Goal: Communication & Community: Answer question/provide support

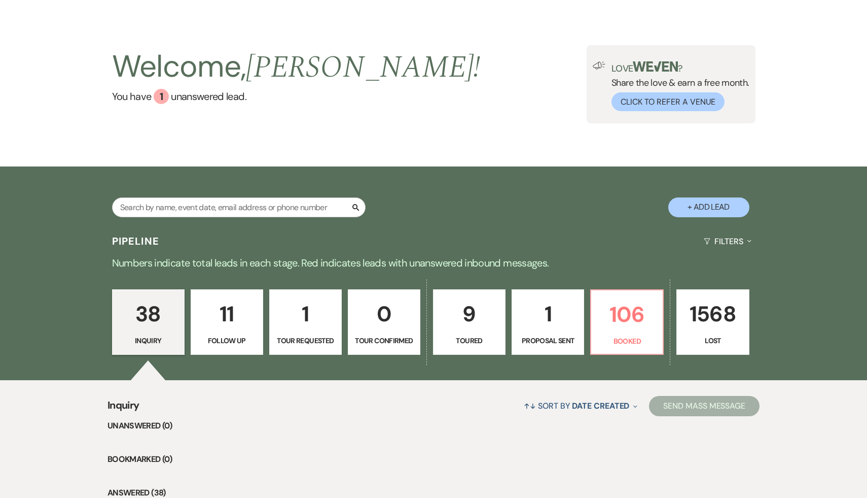
scroll to position [25, 0]
click at [640, 315] on p "106" at bounding box center [626, 314] width 59 height 34
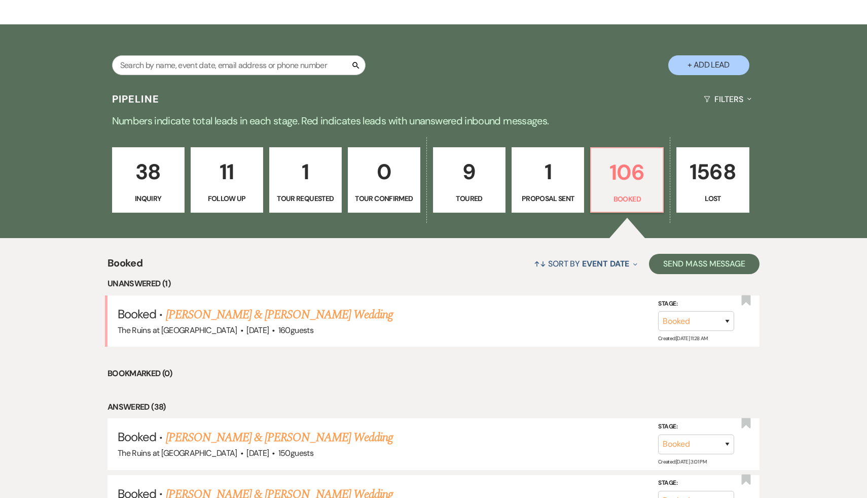
scroll to position [167, 0]
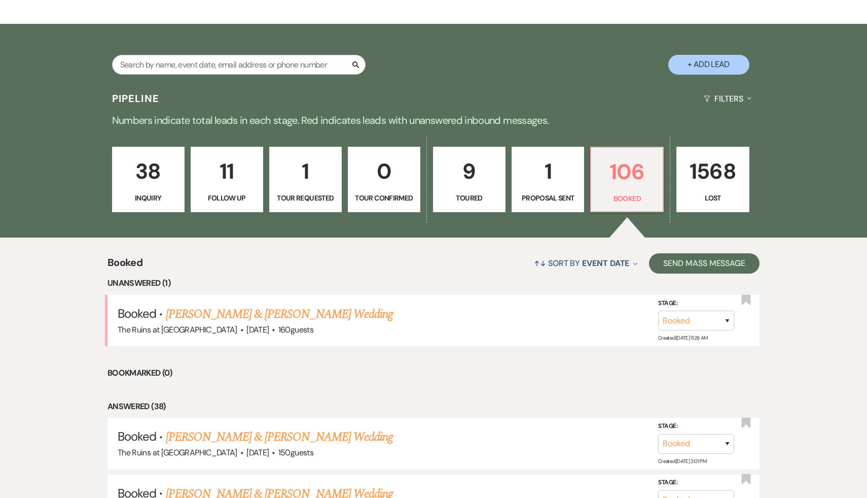
click at [142, 174] on p "38" at bounding box center [148, 171] width 59 height 34
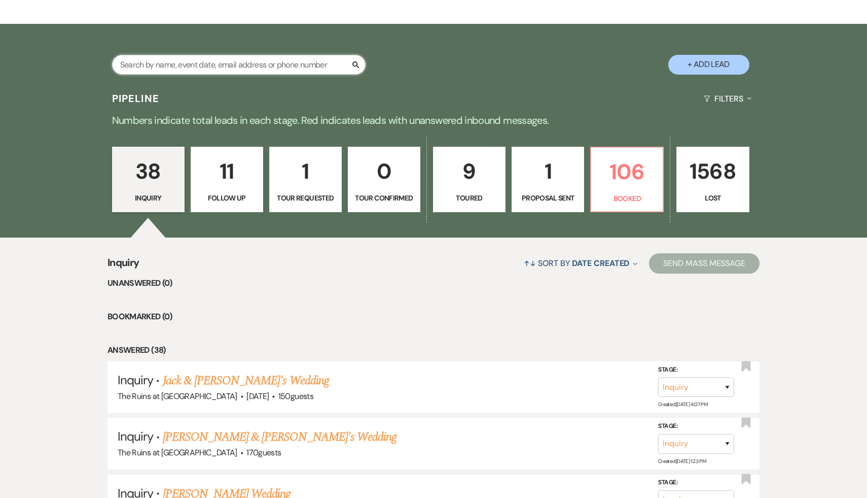
click at [223, 67] on input "text" at bounding box center [239, 65] width 254 height 20
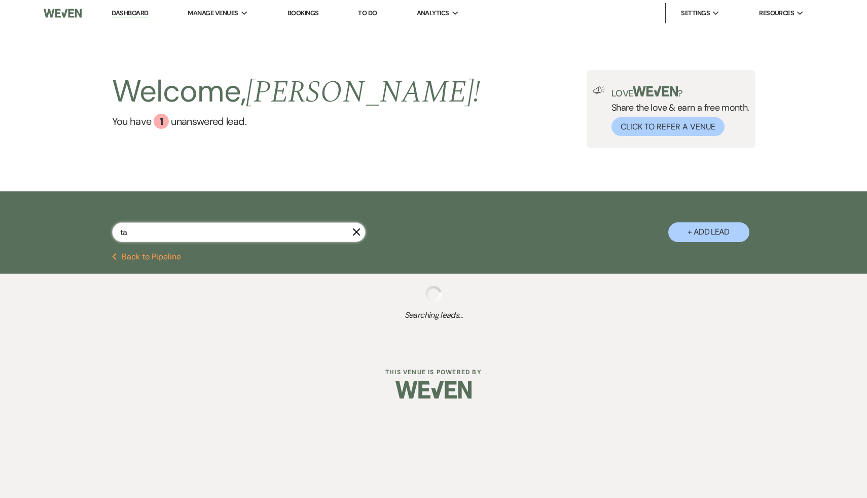
type input "tal"
select select "9"
select select "8"
select select "9"
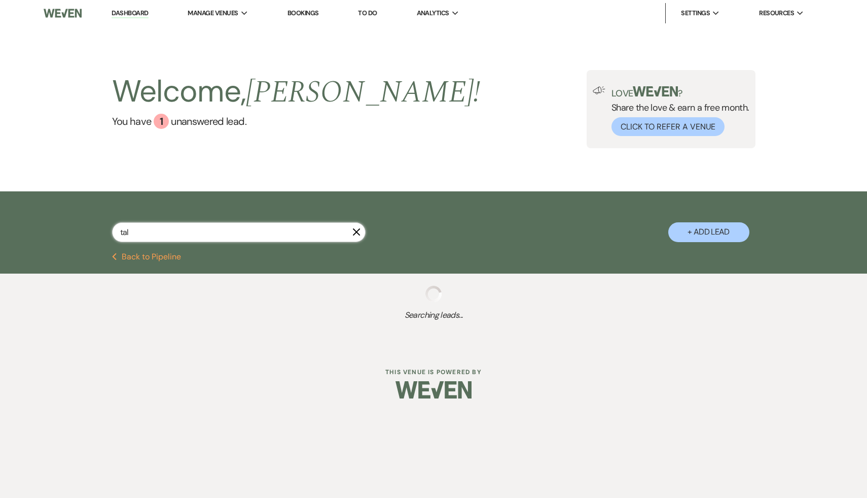
select select "8"
select select "5"
select select "8"
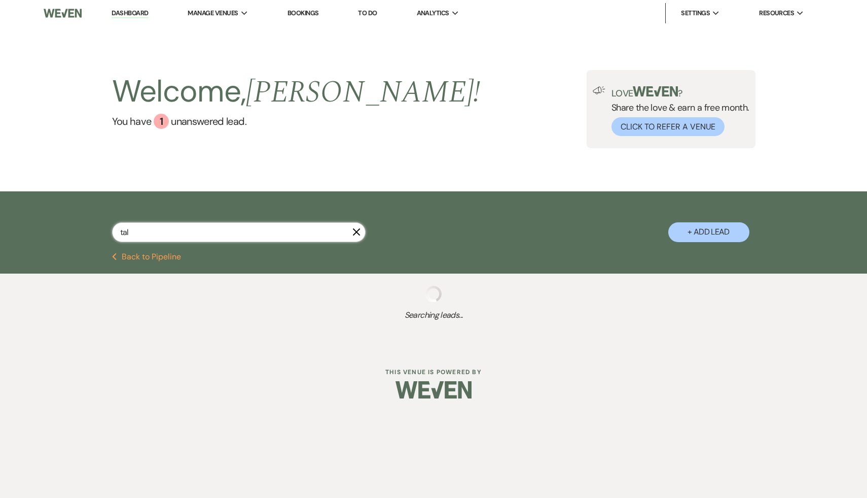
select select "5"
select select "8"
select select "5"
select select "8"
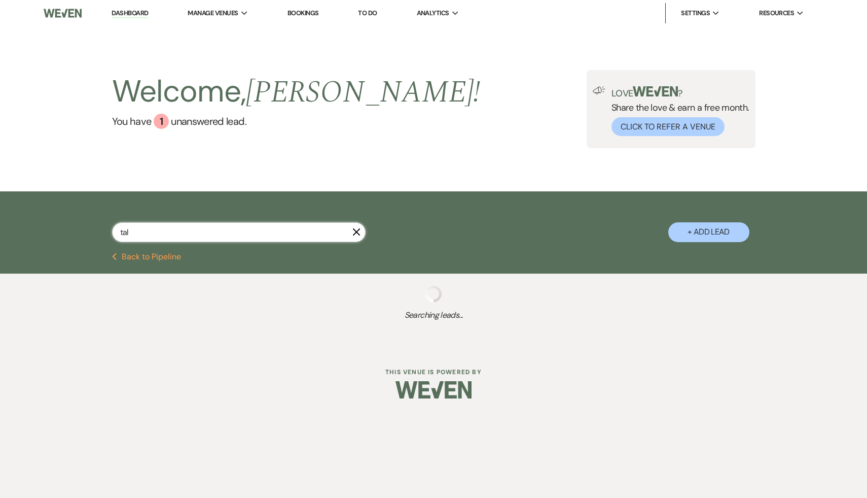
select select "8"
select select "3"
select select "5"
select select "8"
select select "2"
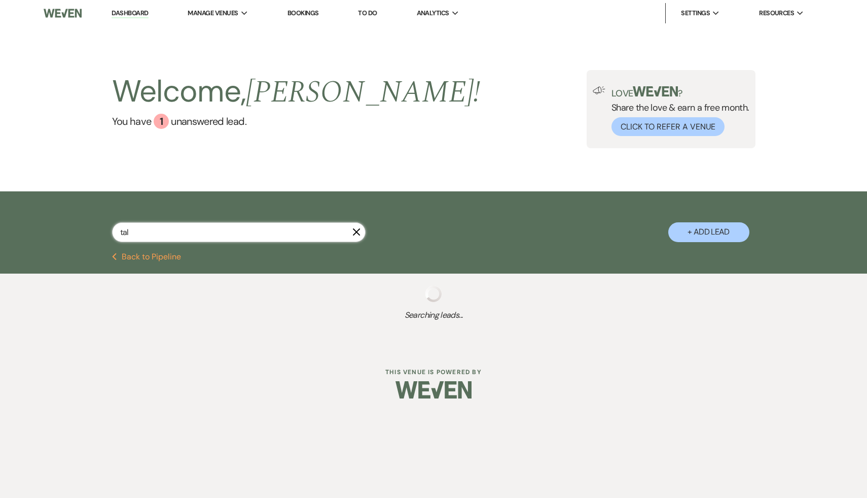
select select "8"
select select "5"
select select "8"
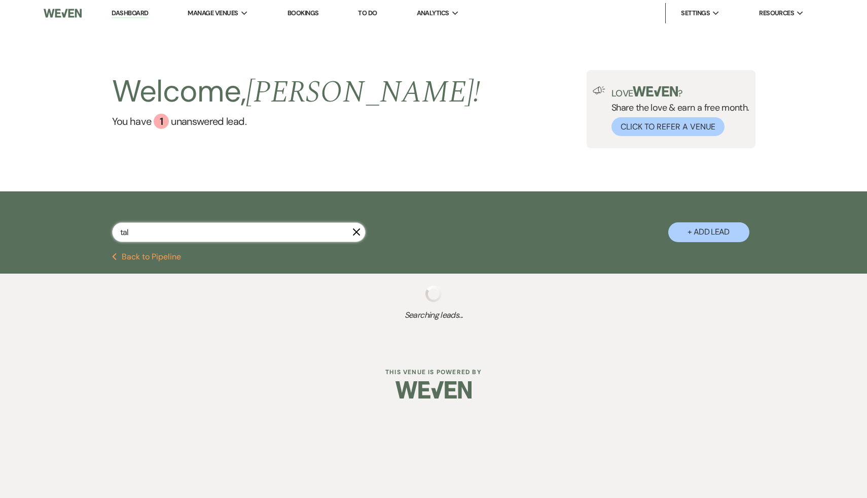
select select "2"
select select "8"
select select "5"
select select "8"
select select "7"
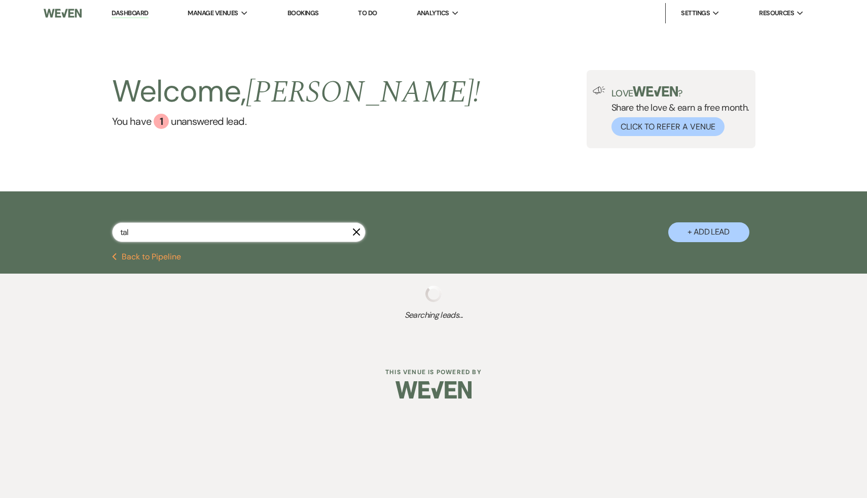
select select "8"
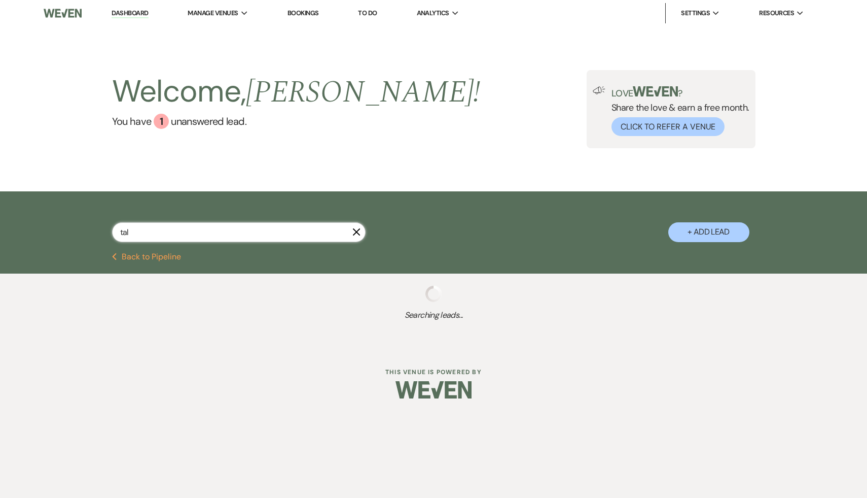
select select "5"
select select "8"
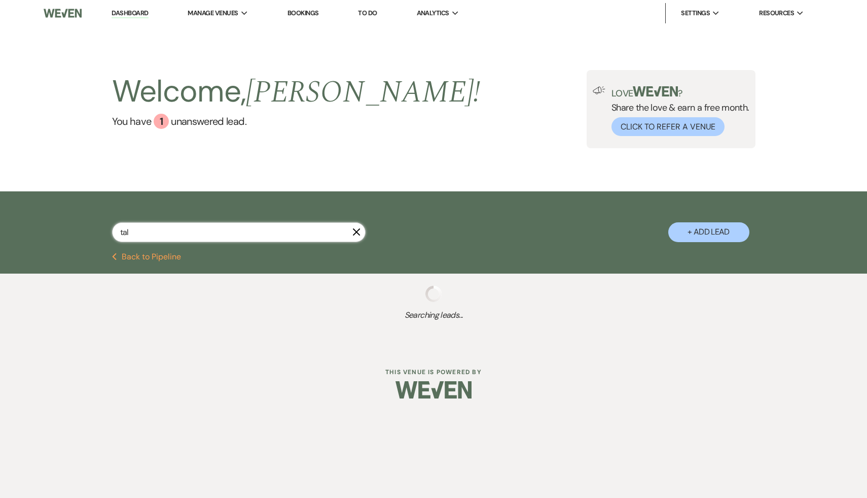
select select "8"
select select "5"
select select "8"
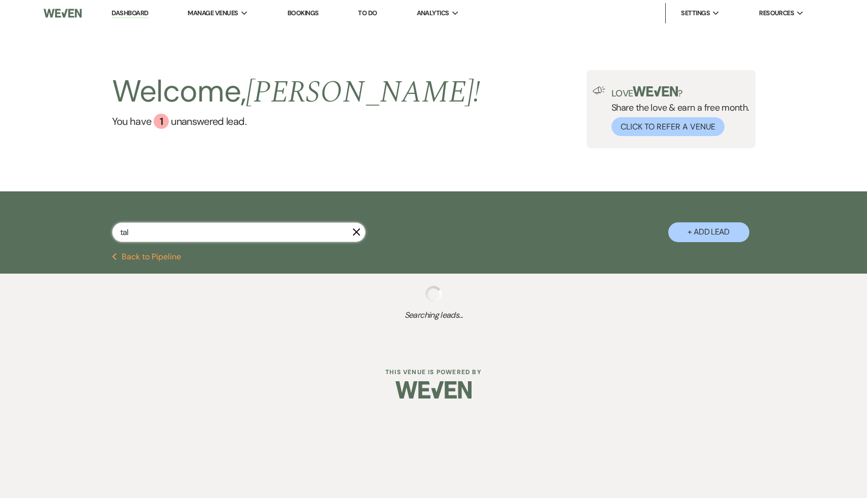
select select "8"
select select "5"
select select "8"
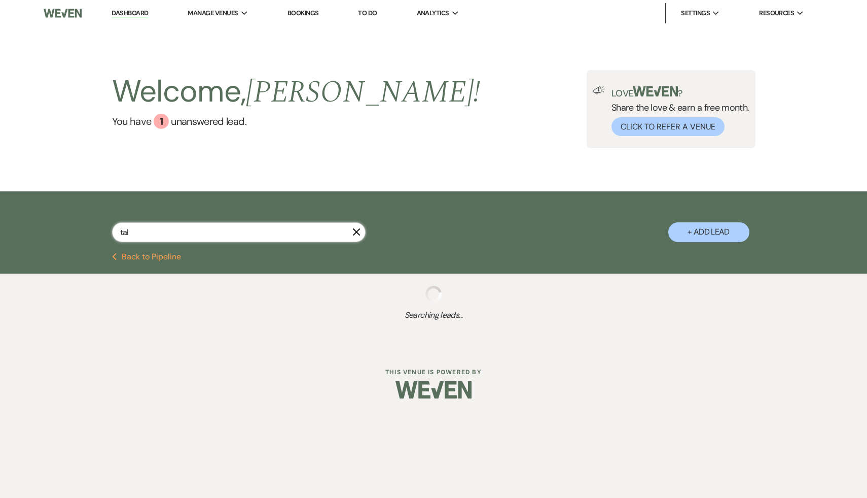
select select "8"
select select "2"
select select "8"
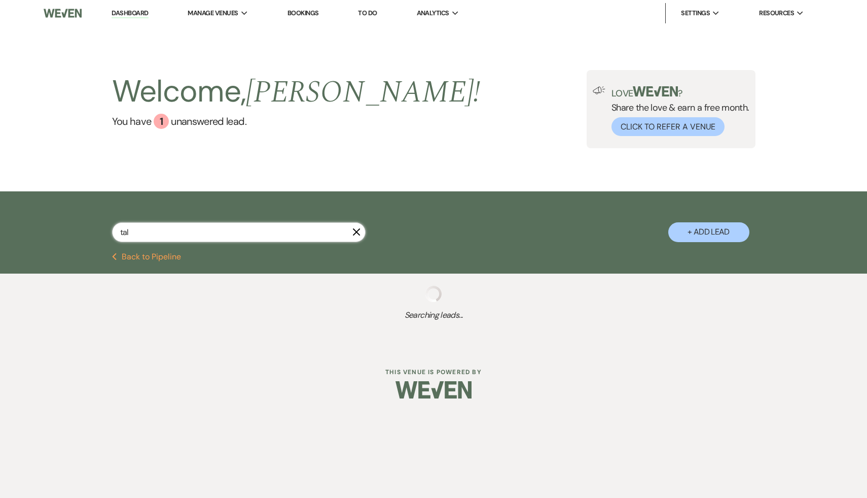
select select "7"
select select "8"
select select "7"
select select "8"
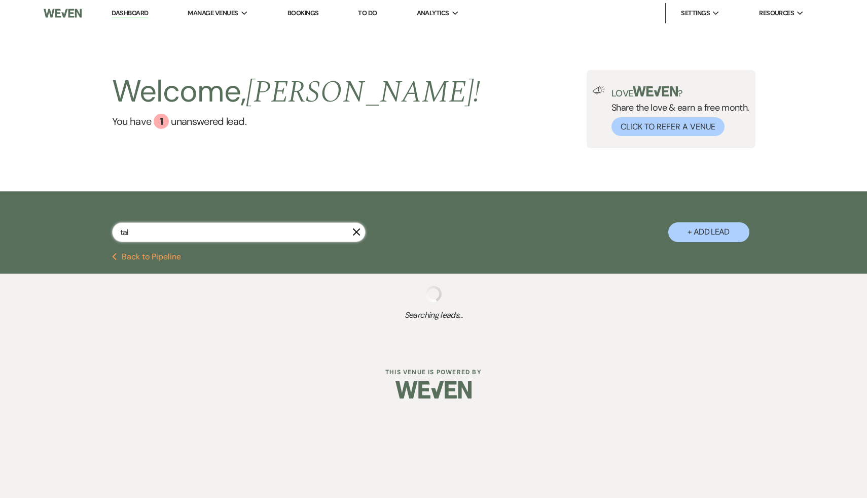
select select "8"
select select "5"
select select "8"
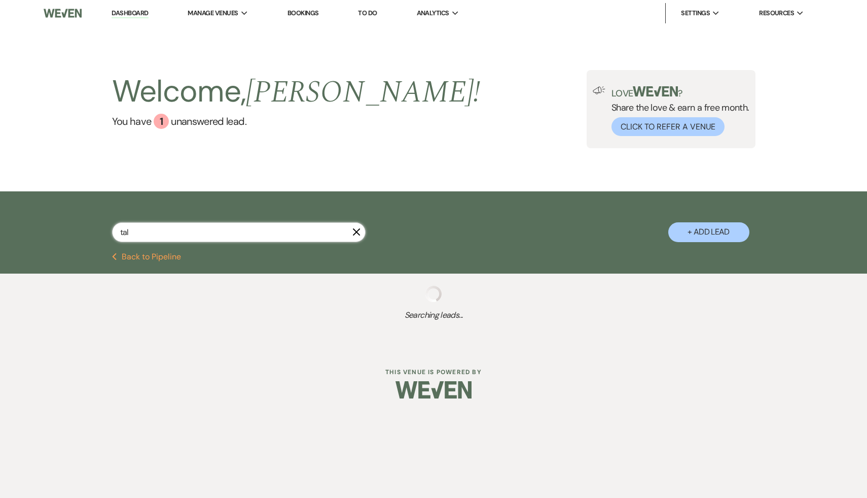
select select "8"
select select "5"
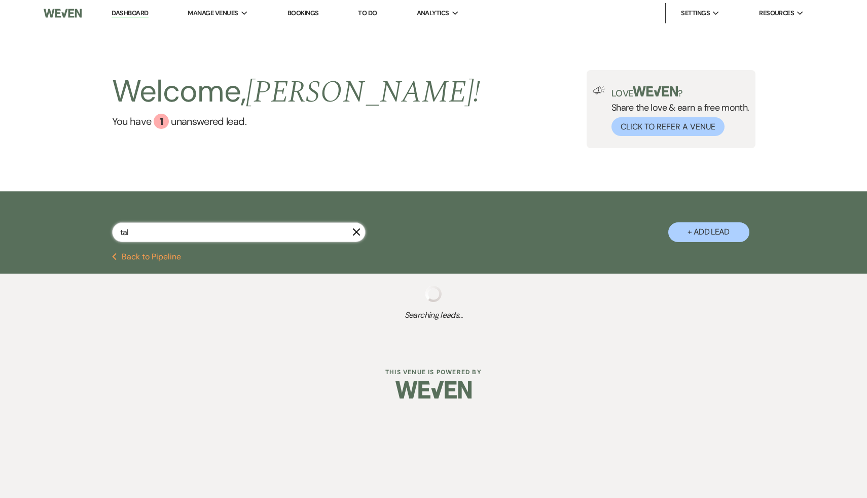
select select "8"
select select "5"
select select "8"
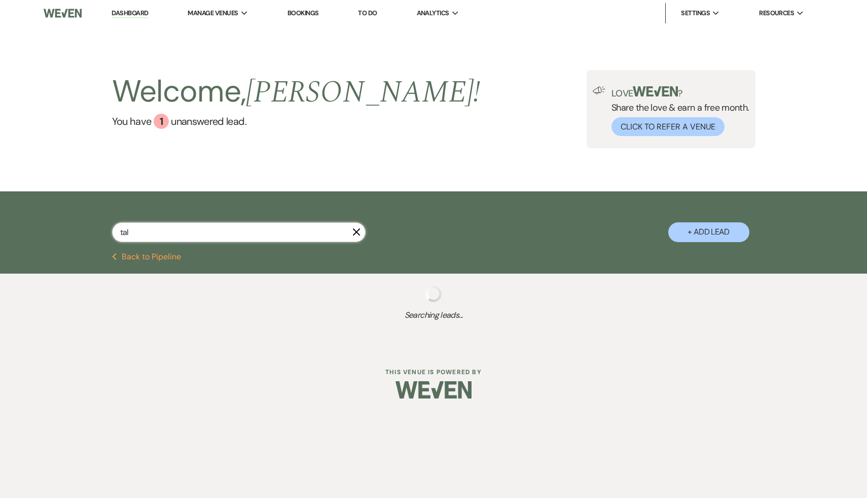
select select "5"
select select "8"
select select "5"
select select "8"
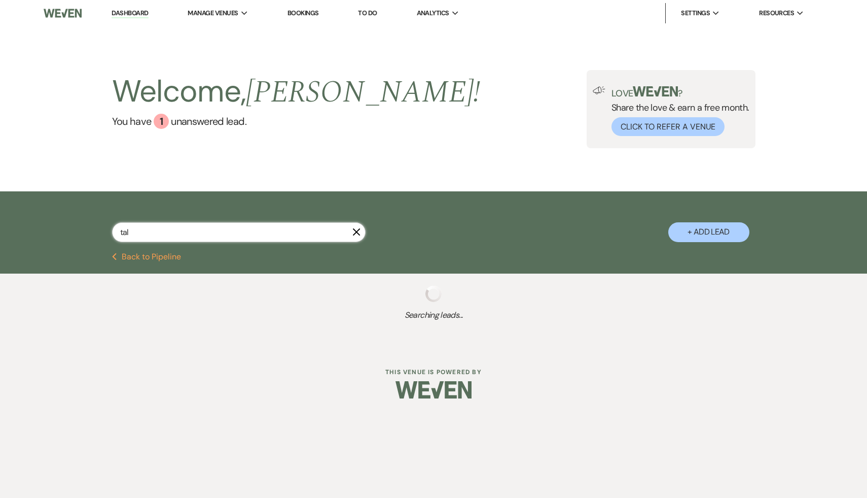
select select "8"
select select "7"
select select "8"
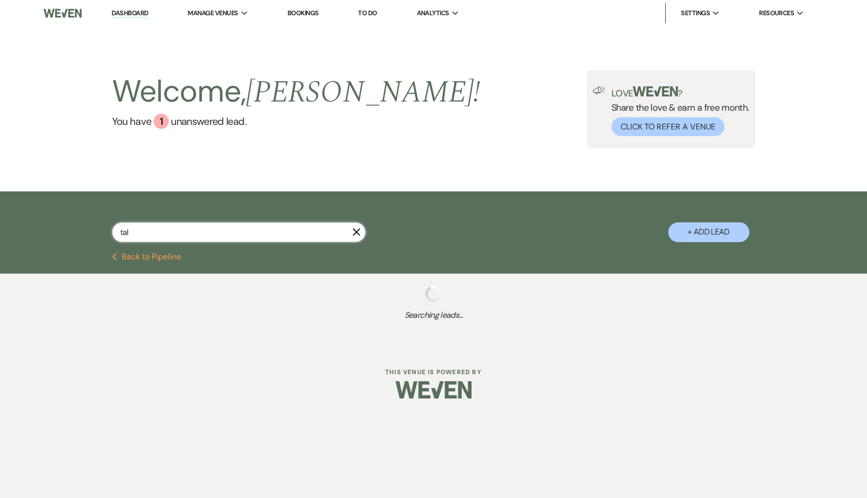
select select "8"
select select "7"
select select "8"
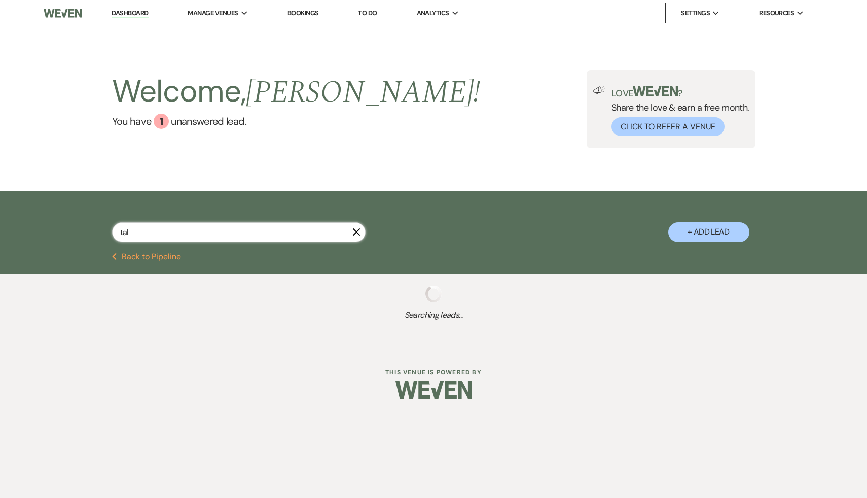
select select "8"
select select "7"
select select "8"
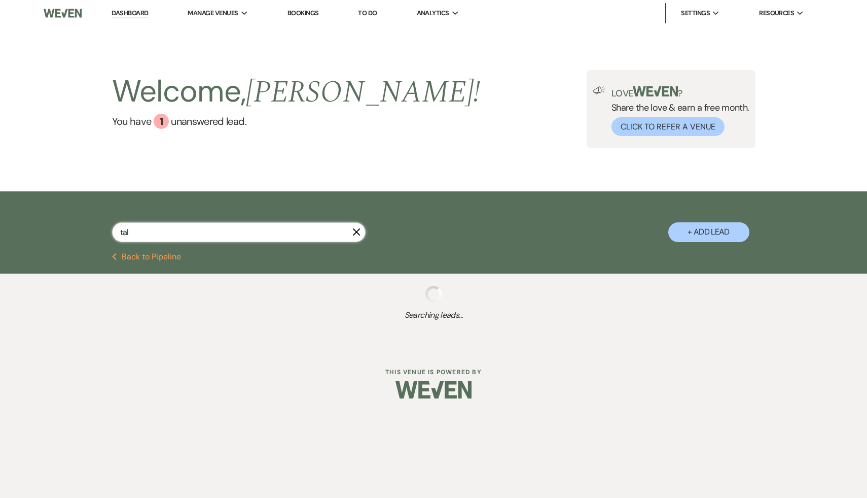
select select "8"
select select "5"
select select "8"
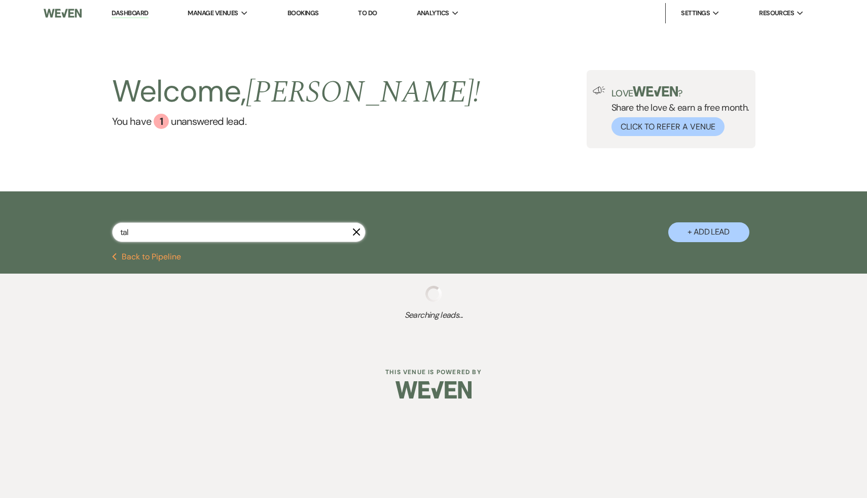
select select "8"
select select "5"
select select "8"
select select "5"
select select "8"
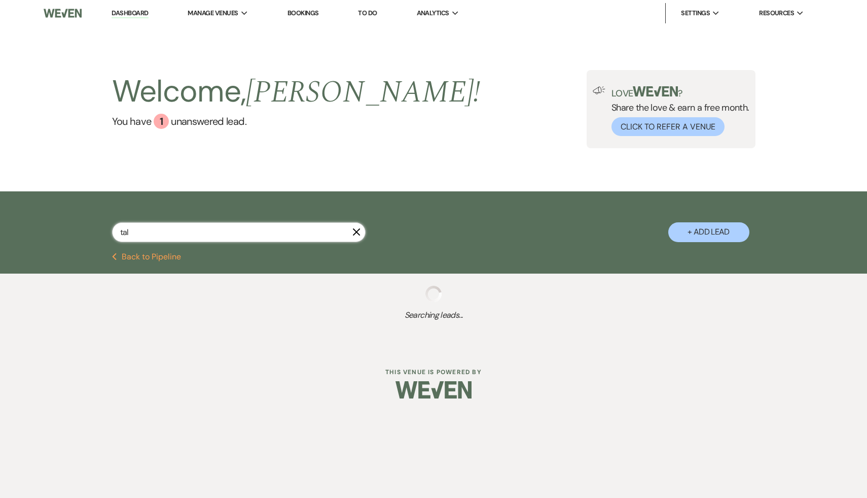
select select "5"
select select "8"
select select "7"
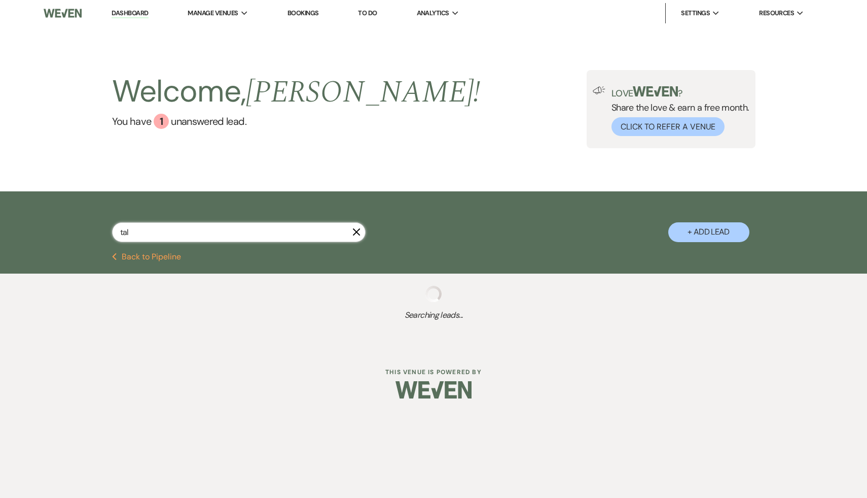
select select "8"
select select "5"
select select "8"
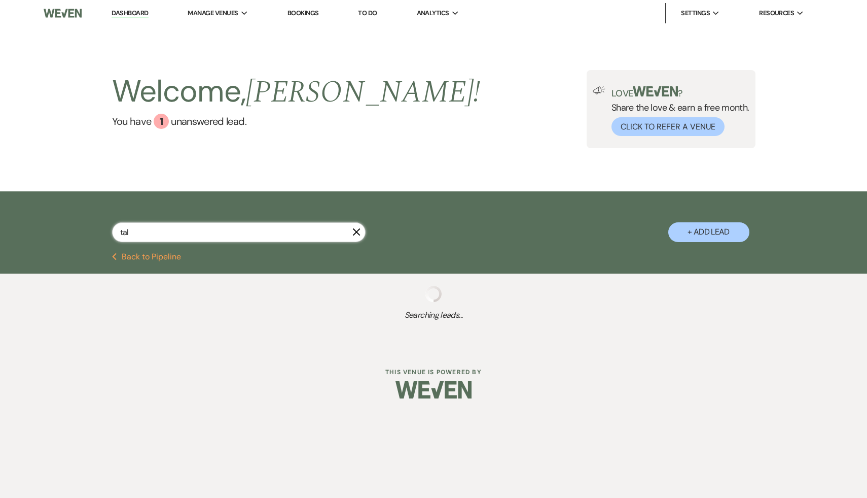
select select "6"
select select "8"
select select "5"
select select "8"
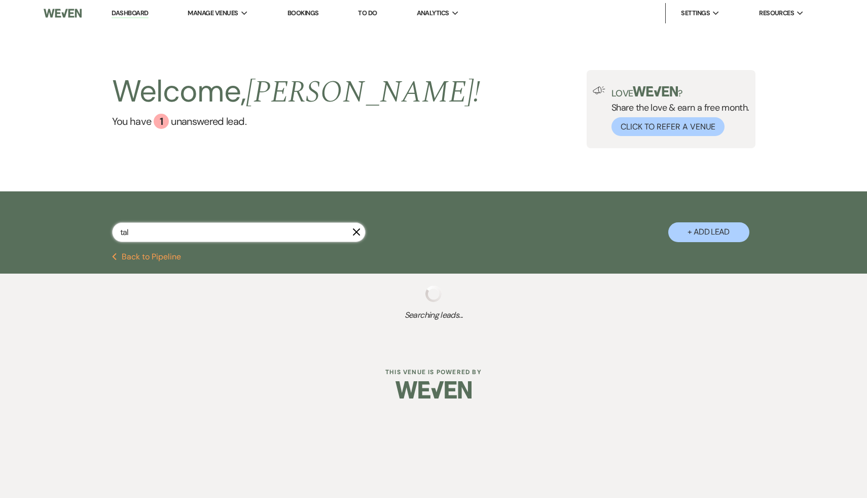
select select "8"
select select "5"
select select "8"
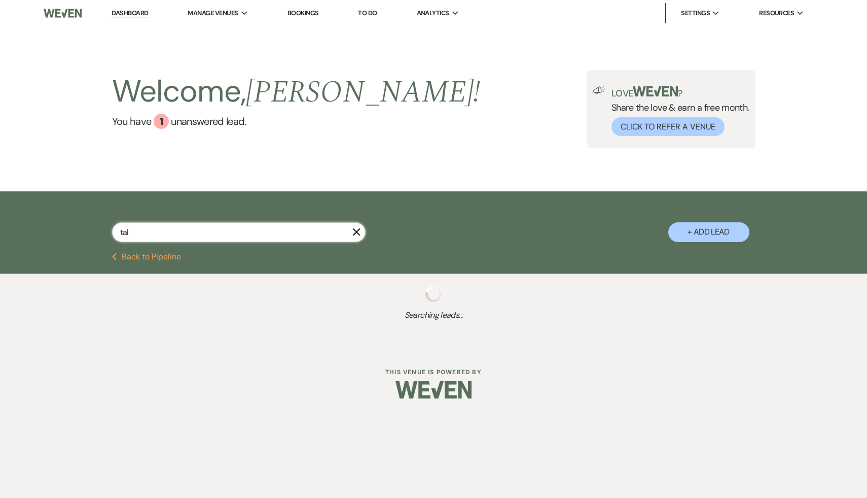
select select "7"
select select "8"
select select "5"
select select "8"
select select "7"
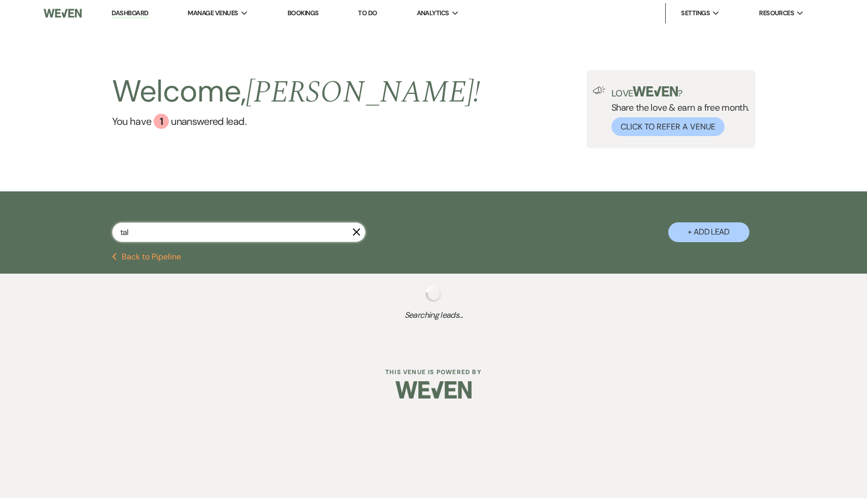
select select "8"
select select "5"
select select "8"
select select "5"
select select "8"
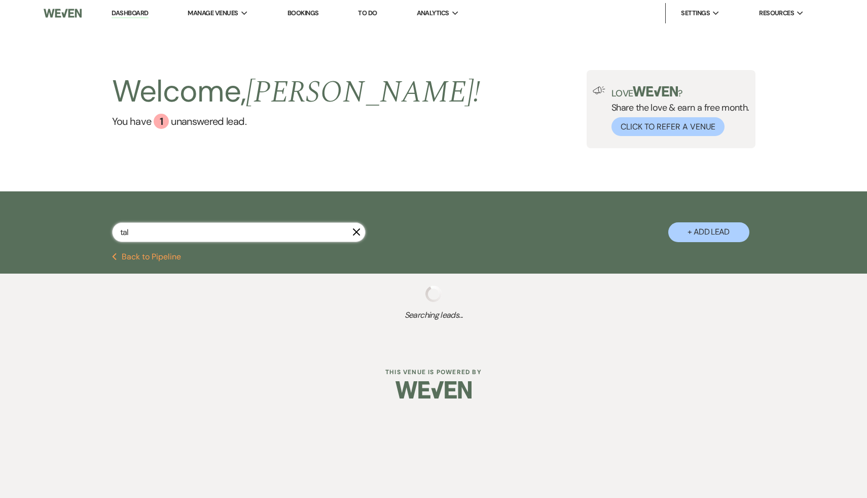
select select "5"
select select "8"
select select "5"
select select "8"
select select "5"
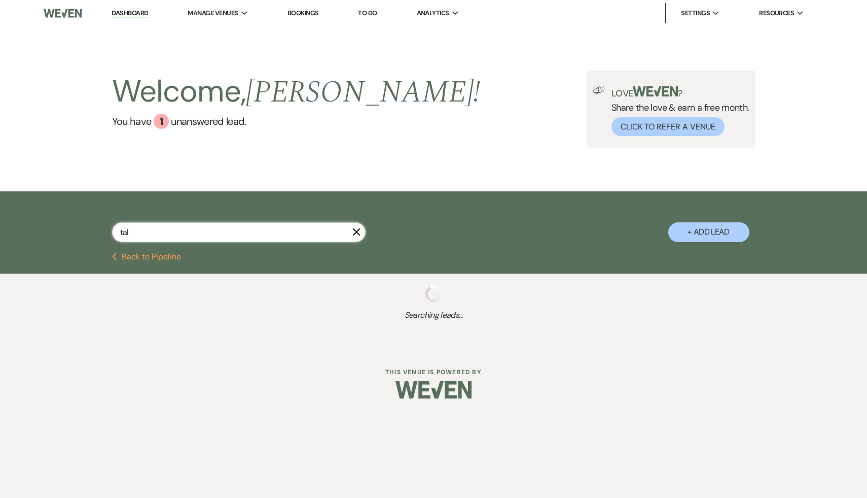
select select "8"
select select "5"
select select "8"
select select "5"
select select "8"
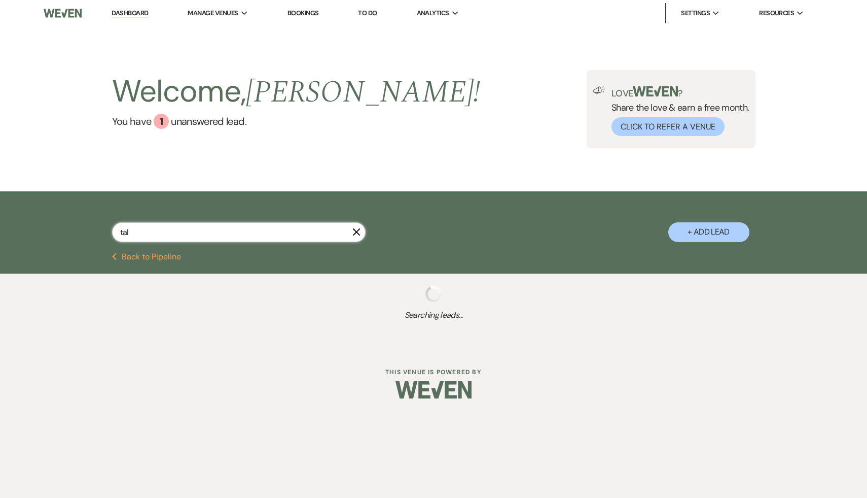
select select "5"
select select "8"
select select "5"
select select "8"
select select "5"
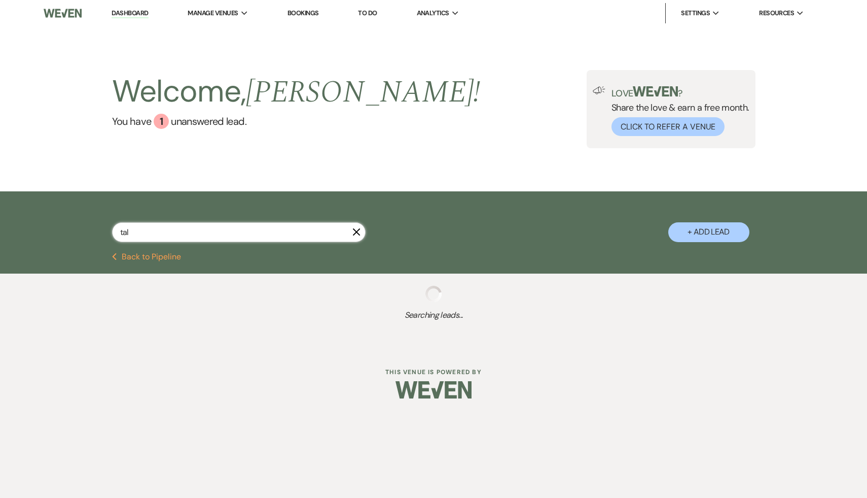
select select "8"
select select "5"
select select "8"
select select "7"
select select "8"
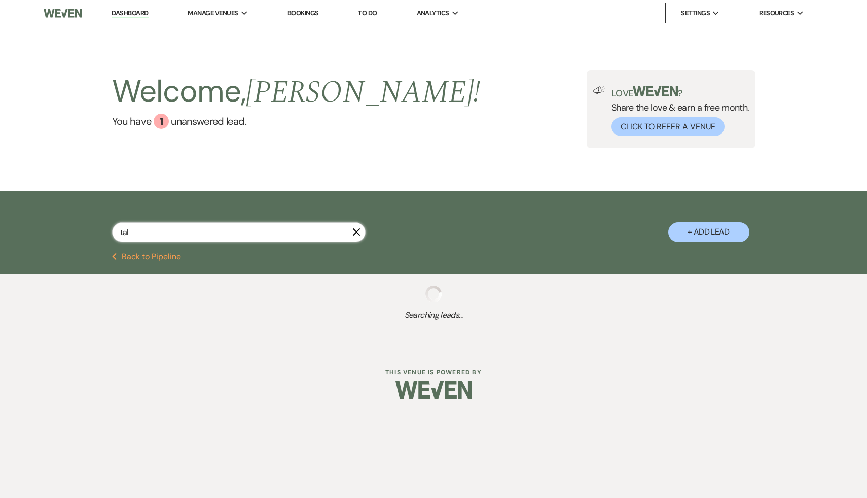
select select "5"
select select "8"
select select "7"
select select "8"
select select "5"
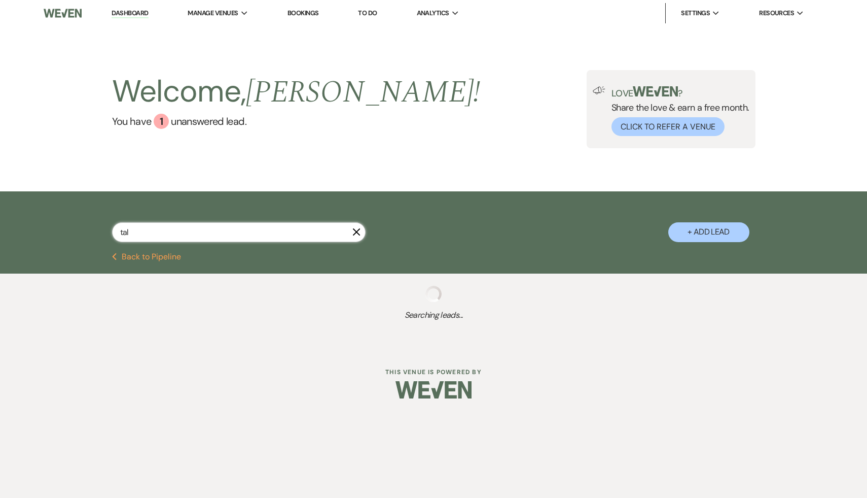
select select "8"
select select "10"
select select "8"
select select "5"
select select "8"
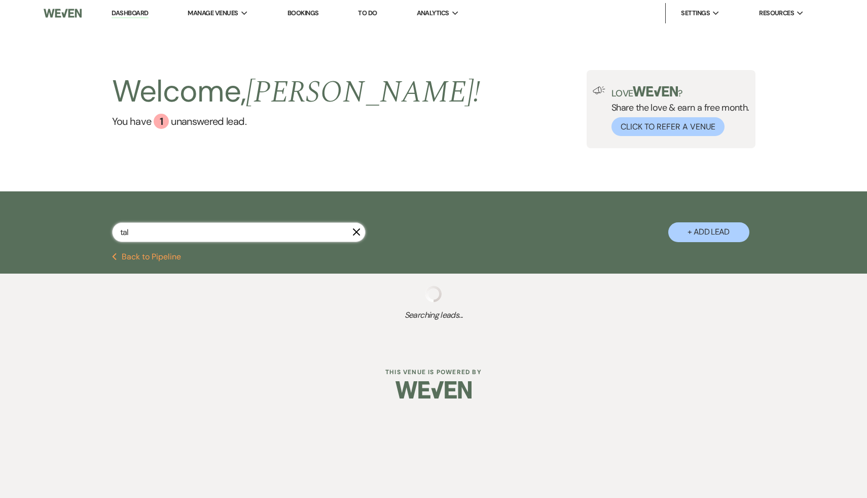
select select "5"
select select "8"
select select "7"
select select "8"
select select "5"
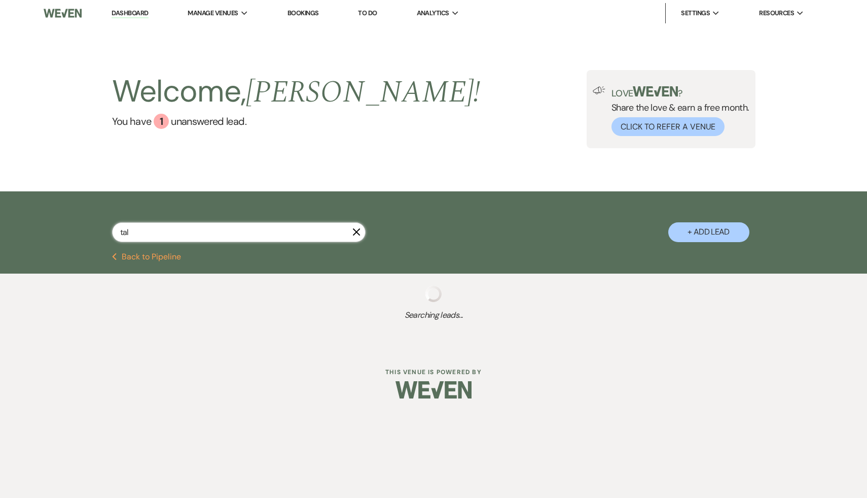
select select "8"
select select "5"
select select "8"
select select "5"
select select "8"
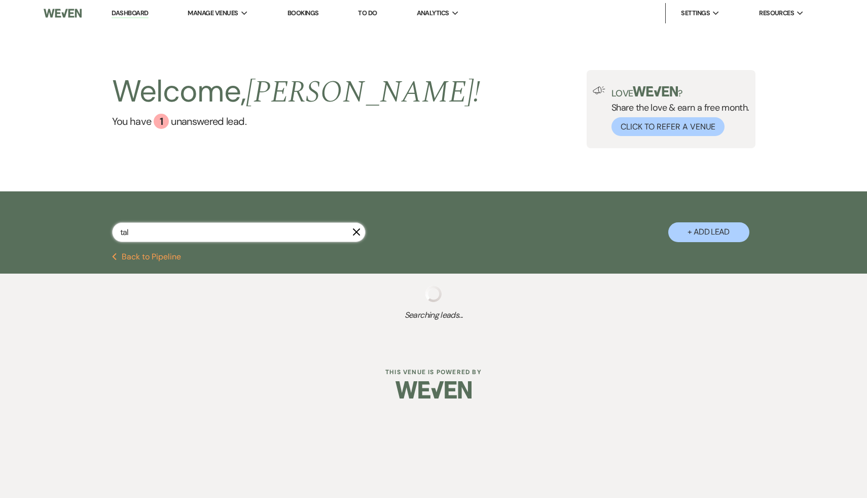
select select "5"
select select "8"
select select "5"
select select "8"
select select "5"
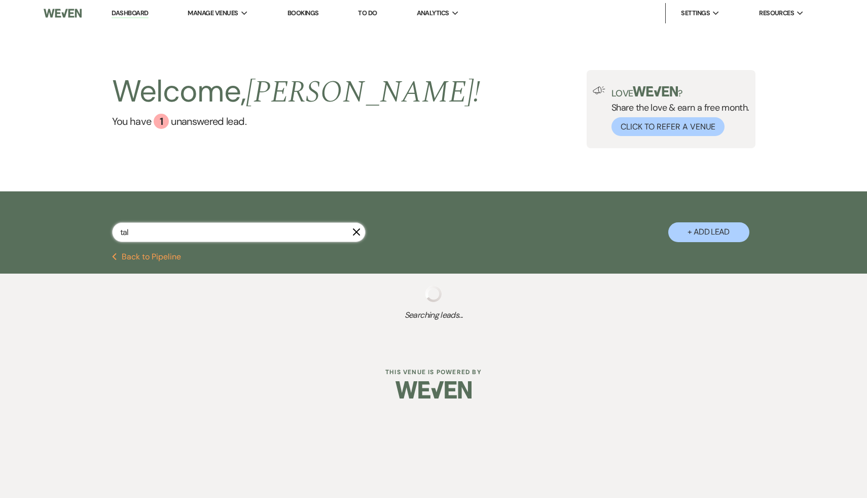
select select "8"
select select "5"
select select "8"
select select "5"
select select "8"
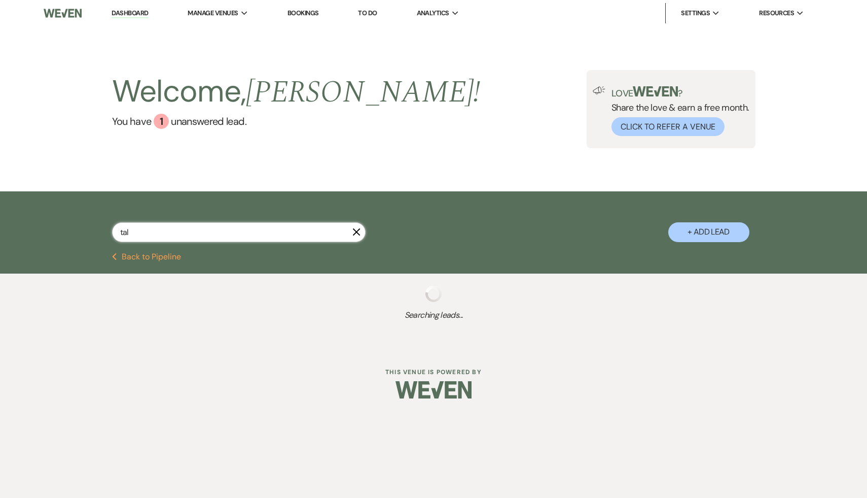
select select "5"
select select "8"
select select "10"
select select "8"
select select "10"
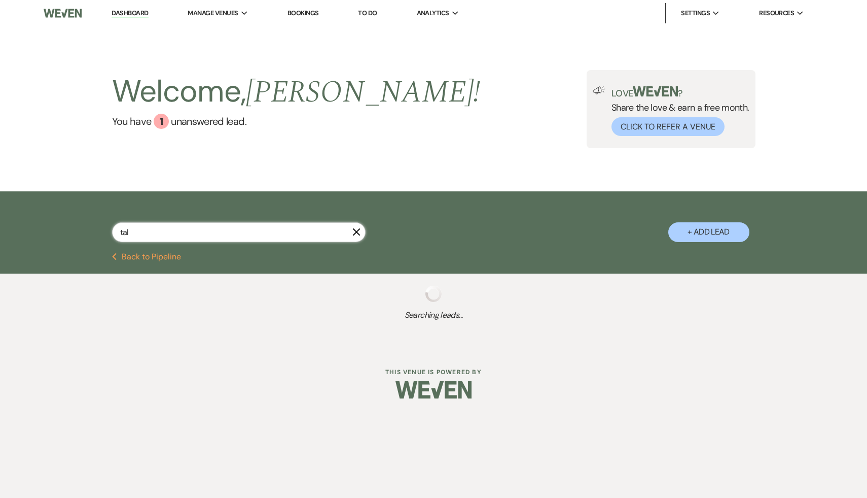
select select "8"
select select "5"
select select "8"
select select "5"
select select "8"
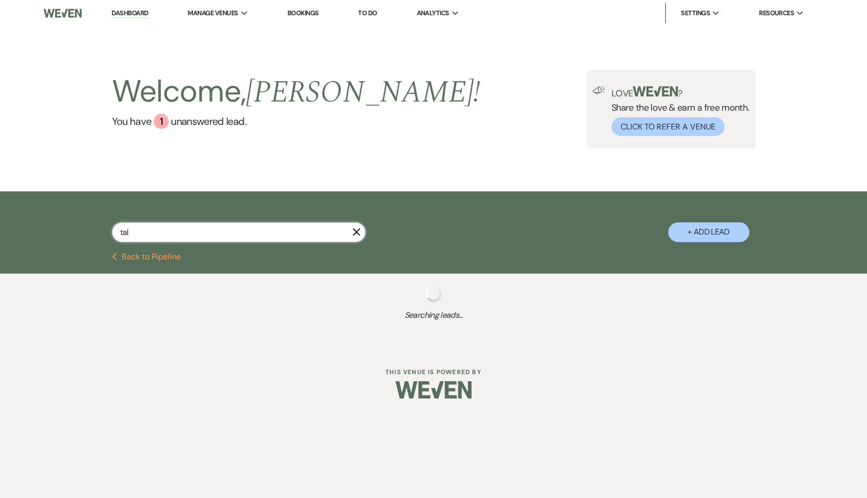
select select "5"
select select "8"
select select "5"
select select "8"
select select "5"
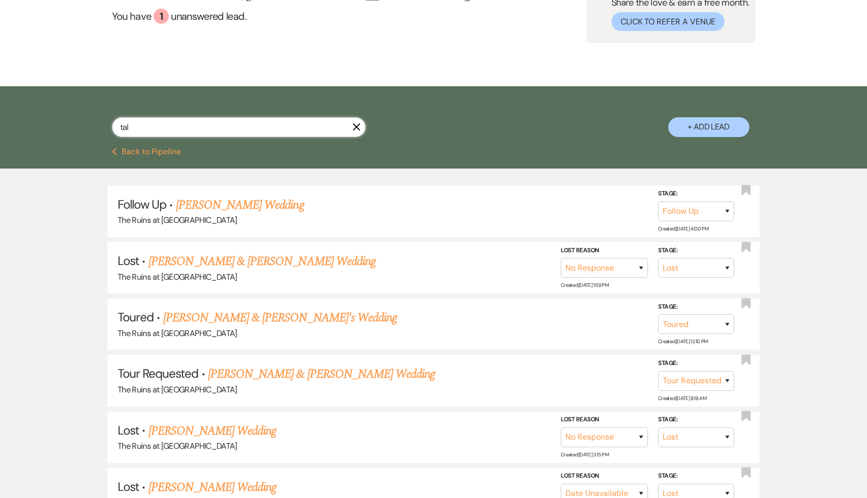
scroll to position [107, 0]
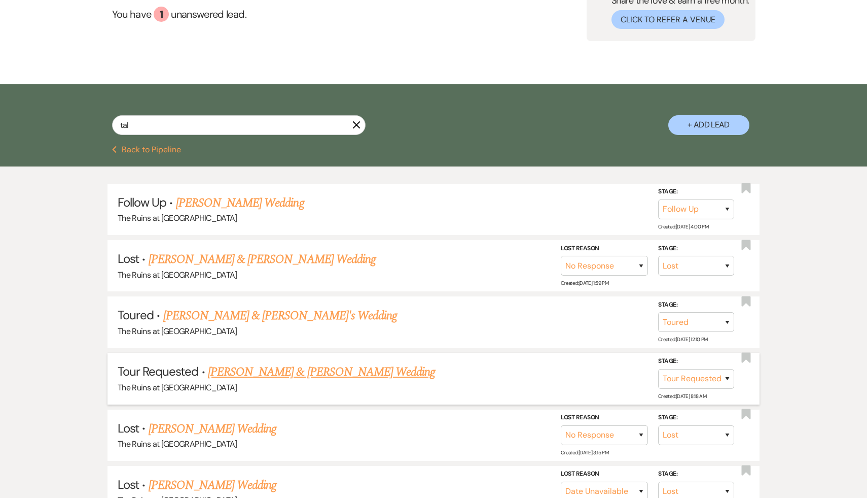
click at [293, 372] on link "[PERSON_NAME] & [PERSON_NAME] Wedding" at bounding box center [321, 372] width 227 height 18
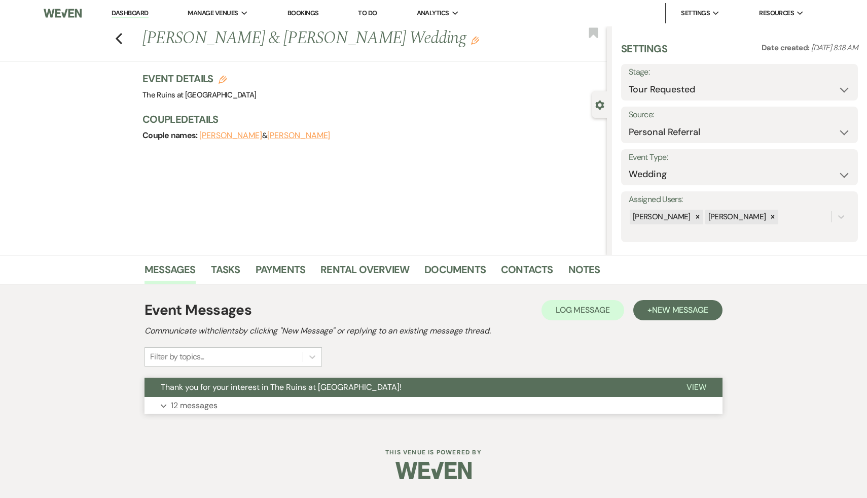
click at [236, 386] on span "Thank you for your interest in The Ruins at [GEOGRAPHIC_DATA]!" at bounding box center [281, 386] width 241 height 11
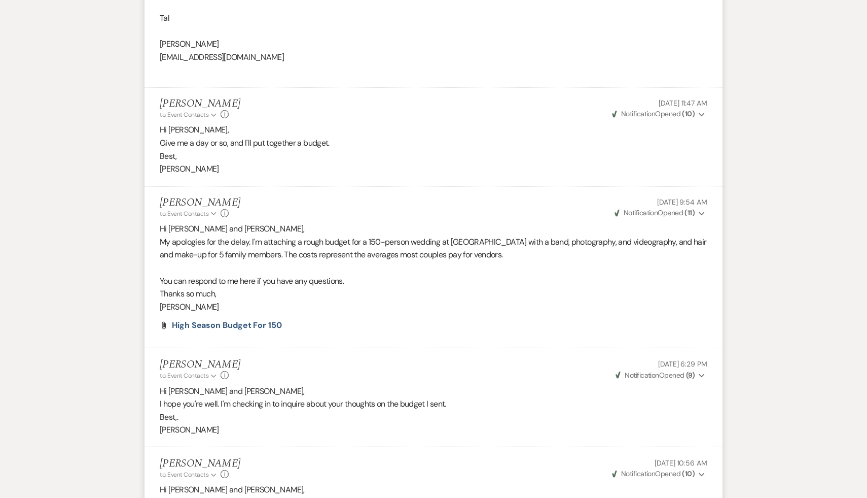
scroll to position [1286, 0]
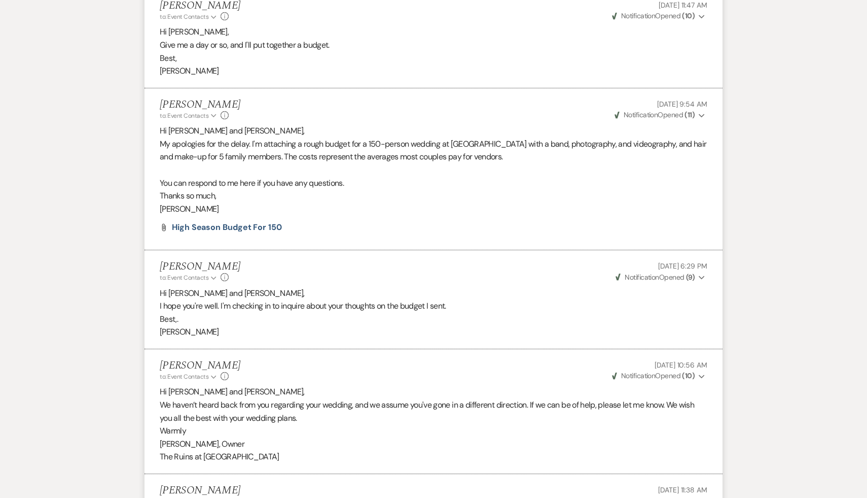
click at [341, 428] on p "Warmly" at bounding box center [434, 430] width 548 height 13
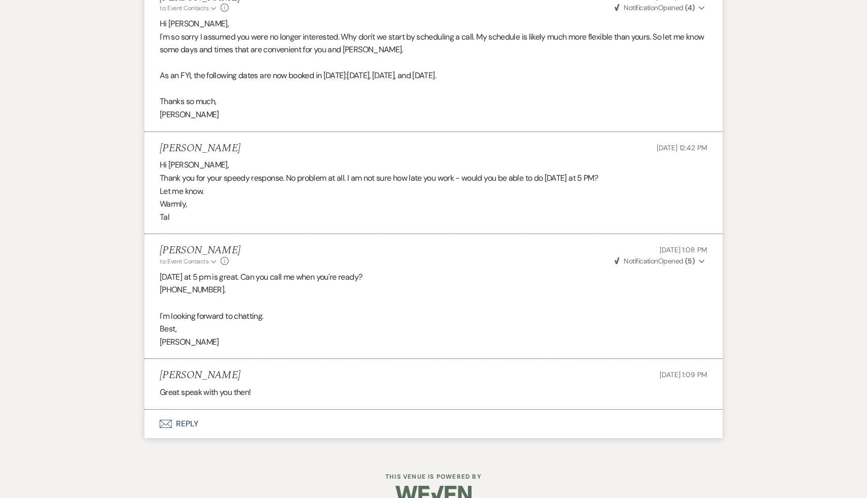
scroll to position [1972, 0]
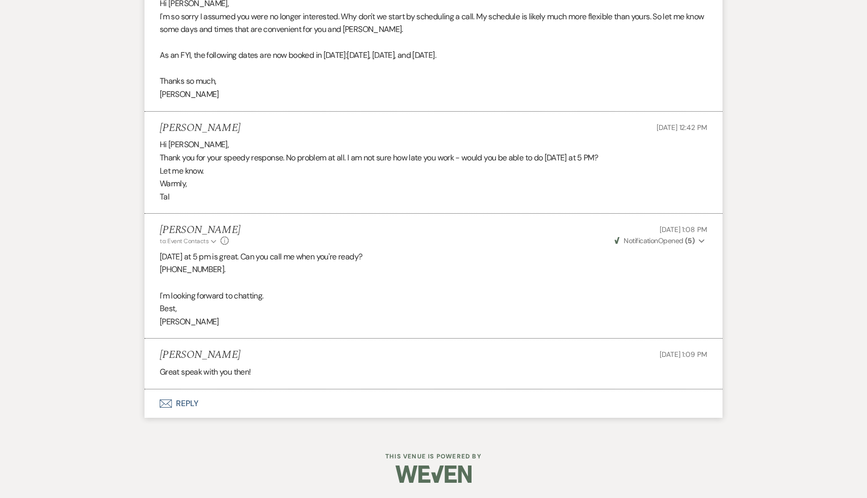
click at [192, 405] on button "Envelope Reply" at bounding box center [434, 403] width 578 height 28
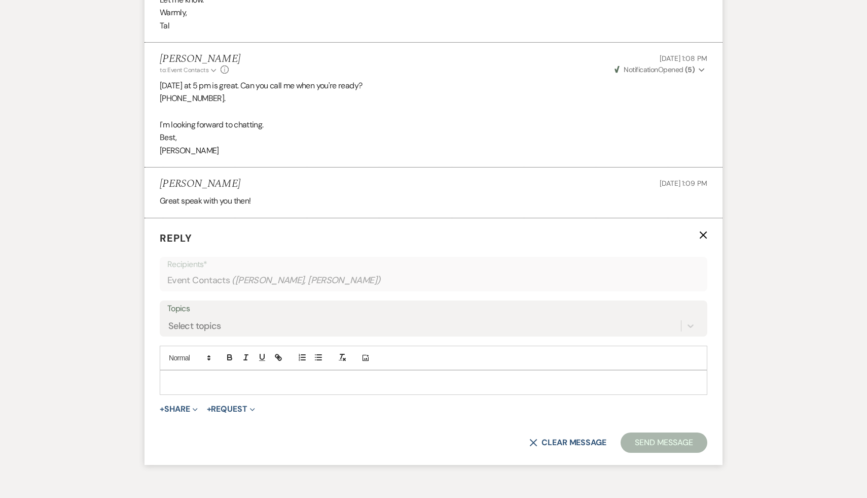
scroll to position [2166, 0]
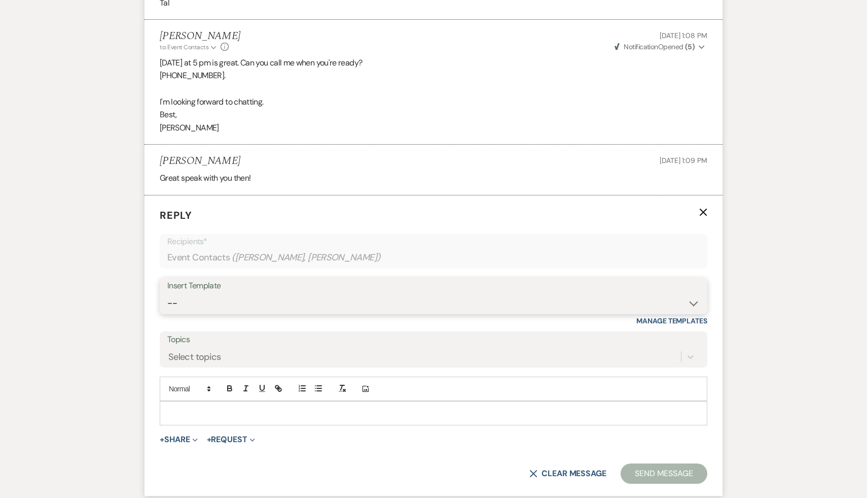
click at [693, 304] on select "--" at bounding box center [433, 303] width 533 height 20
click at [167, 293] on select "-- Weven Planning Portal Introduction (Booked Events) Initial Inquiry Response …" at bounding box center [433, 303] width 533 height 20
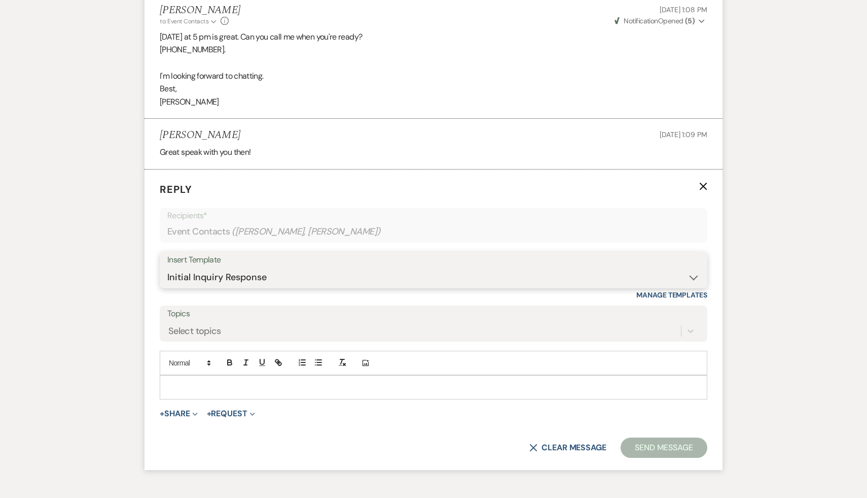
scroll to position [2197, 0]
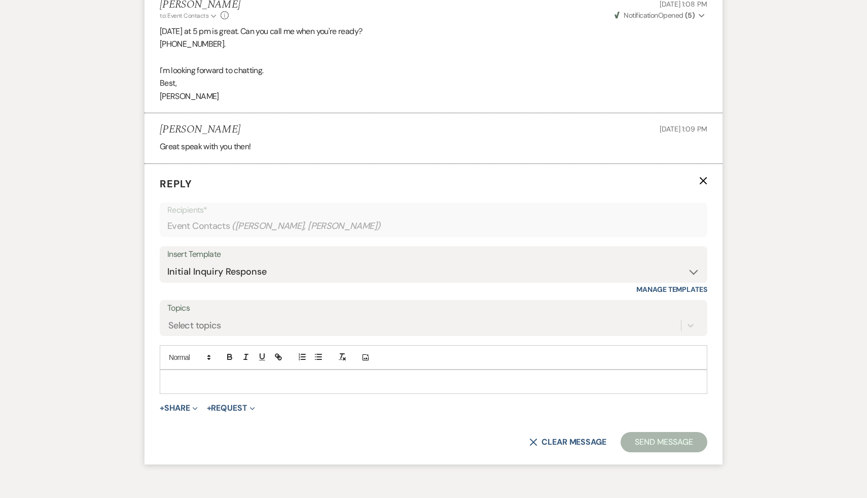
click at [388, 380] on p at bounding box center [434, 381] width 532 height 11
click at [381, 385] on p at bounding box center [434, 381] width 532 height 11
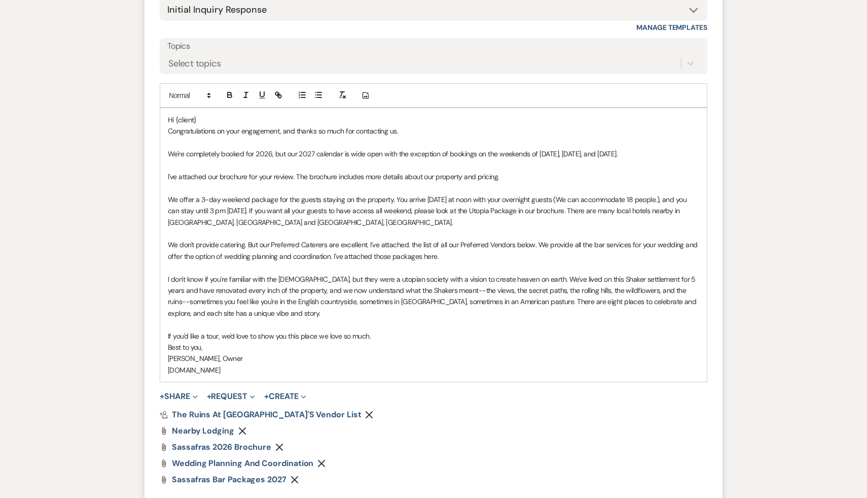
scroll to position [2466, 0]
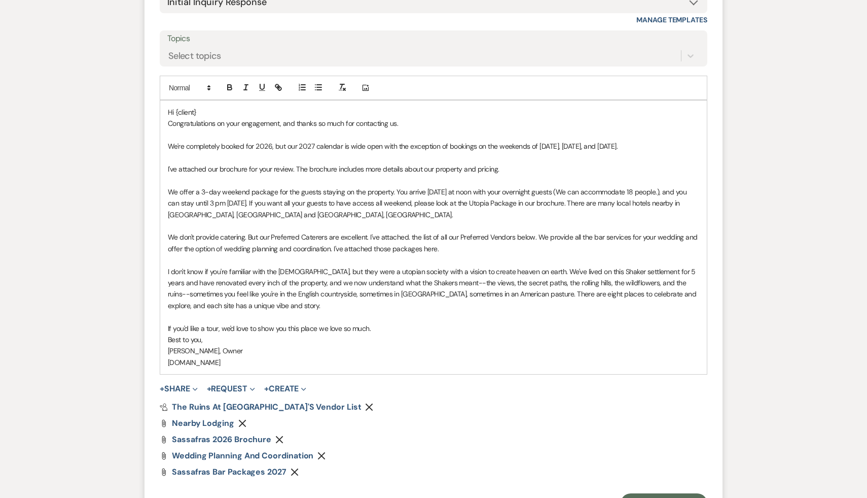
click at [322, 452] on icon "Remove" at bounding box center [322, 455] width 8 height 8
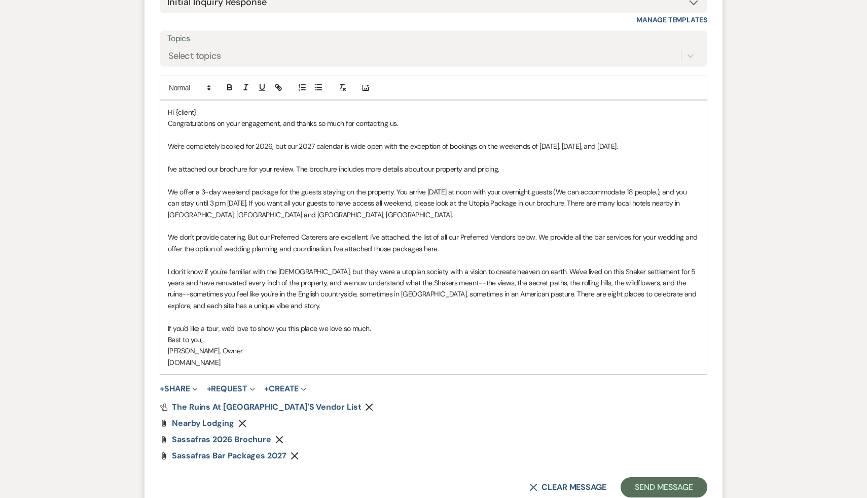
click at [278, 437] on icon "Remove" at bounding box center [279, 439] width 8 height 8
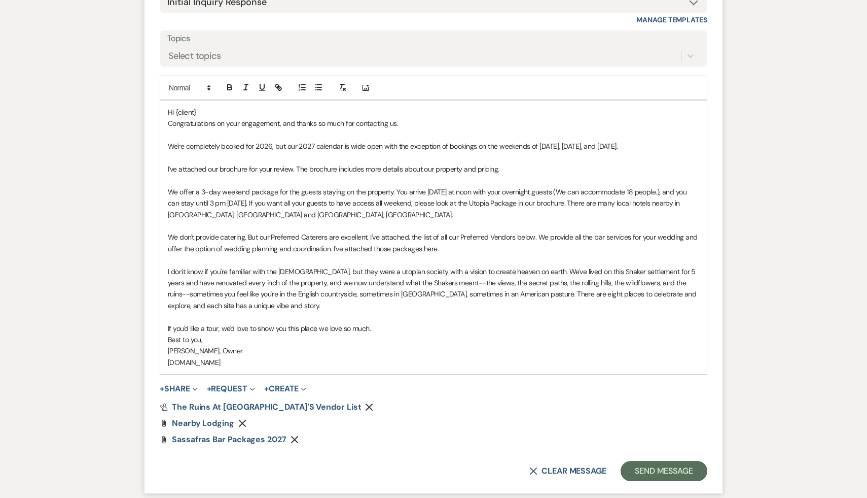
click at [238, 420] on icon "Remove" at bounding box center [242, 423] width 8 height 8
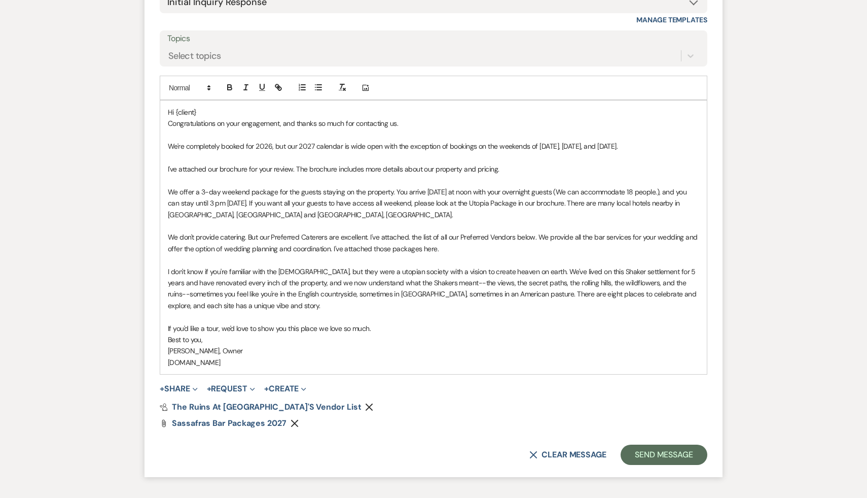
click at [365, 403] on icon "Remove" at bounding box center [369, 407] width 8 height 8
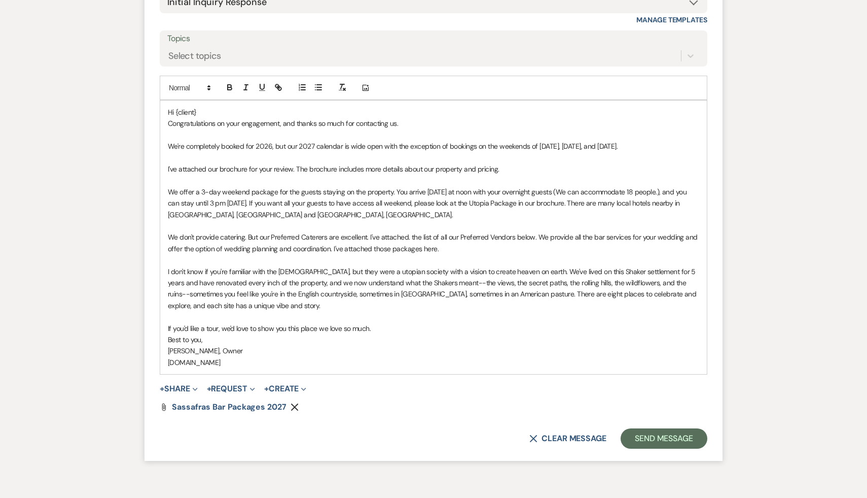
drag, startPoint x: 249, startPoint y: 362, endPoint x: 159, endPoint y: 112, distance: 265.7
click at [160, 112] on div "Hi {client} Congratulations on your engagement, and thanks so much for contacti…" at bounding box center [434, 237] width 548 height 274
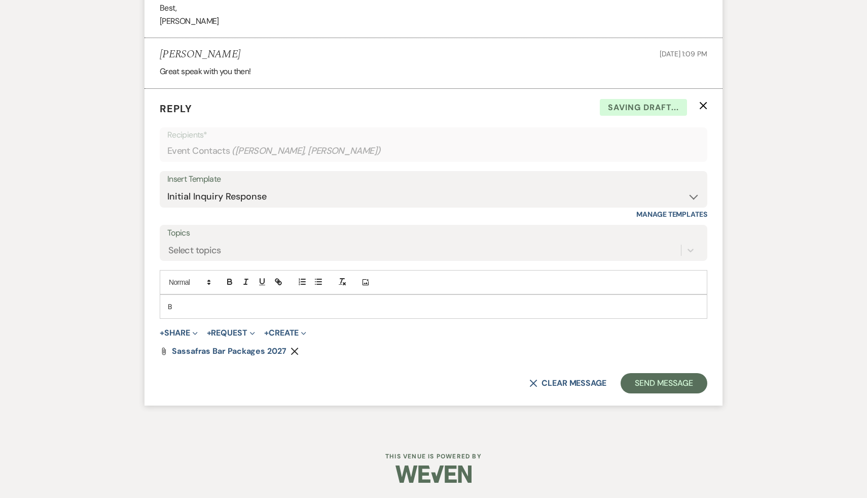
scroll to position [2272, 0]
click at [678, 385] on button "Send Message" at bounding box center [664, 383] width 87 height 20
